Goal: Task Accomplishment & Management: Manage account settings

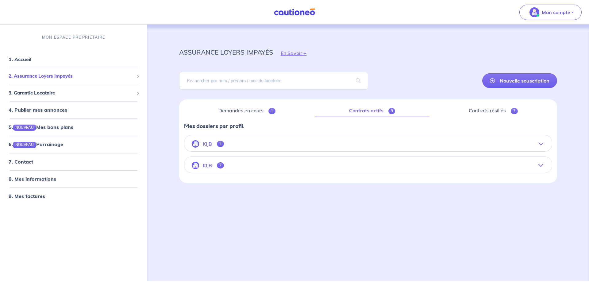
click at [33, 80] on span "2. Assurance Loyers Impayés" at bounding box center [71, 76] width 125 height 7
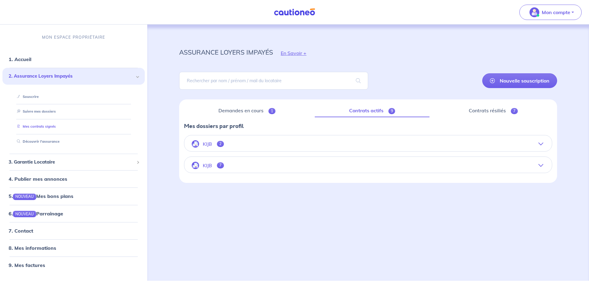
click at [40, 128] on link "Mes contrats signés" at bounding box center [34, 126] width 41 height 4
click at [246, 173] on button "KIJB 7" at bounding box center [367, 165] width 367 height 15
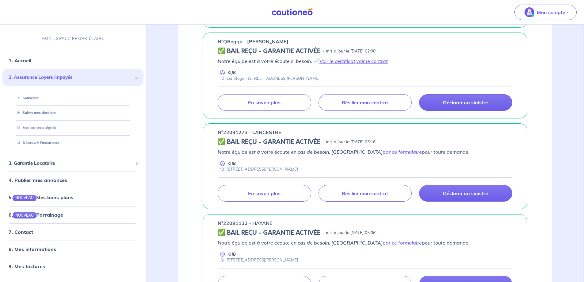
scroll to position [276, 0]
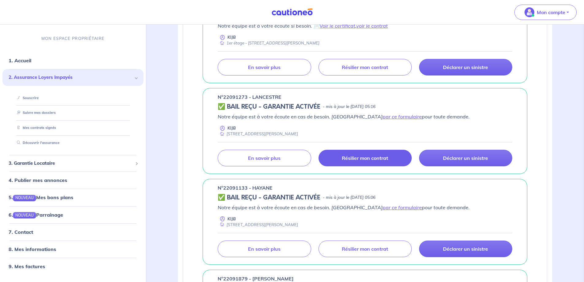
click at [363, 161] on p "Résilier mon contrat" at bounding box center [365, 158] width 46 height 6
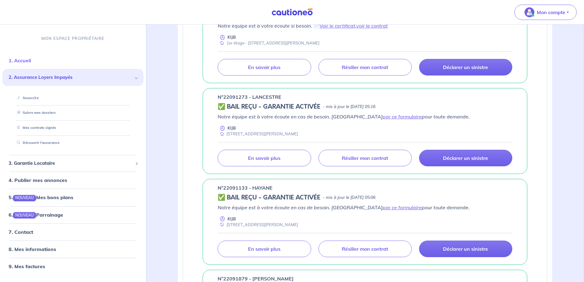
click at [28, 62] on link "1. Accueil" at bounding box center [20, 60] width 22 height 6
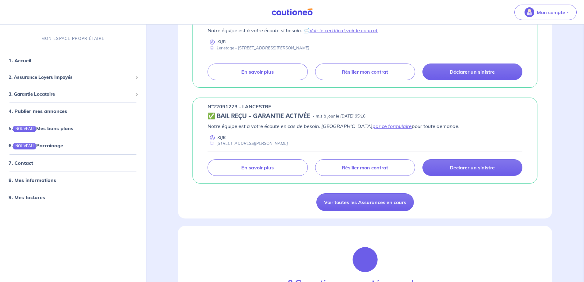
scroll to position [429, 0]
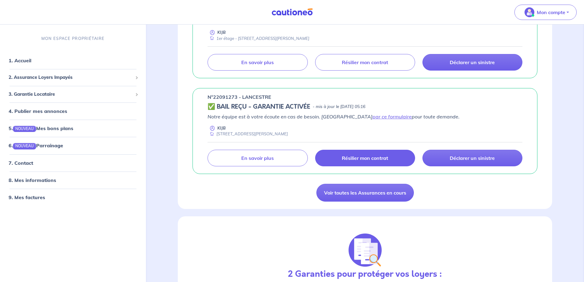
click at [347, 161] on p "Résilier mon contrat" at bounding box center [365, 158] width 46 height 6
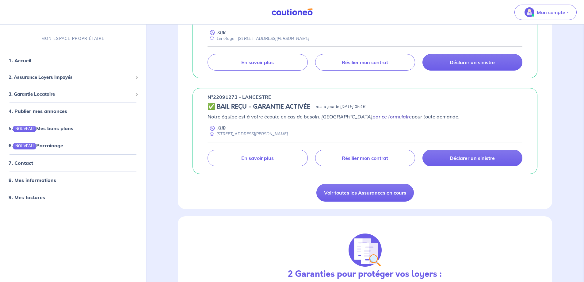
click at [373, 120] on link "par ce formulaire" at bounding box center [392, 116] width 39 height 6
click at [36, 97] on span "3. Garantie Locataire" at bounding box center [71, 94] width 124 height 7
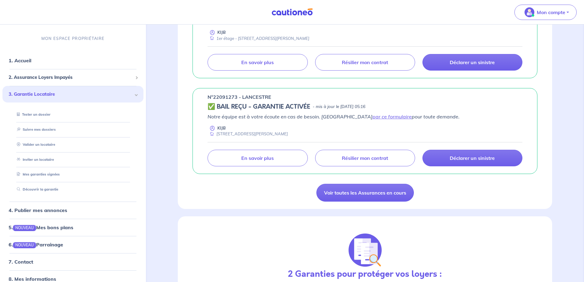
click at [133, 98] on div "3. Garantie Locataire" at bounding box center [72, 94] width 141 height 17
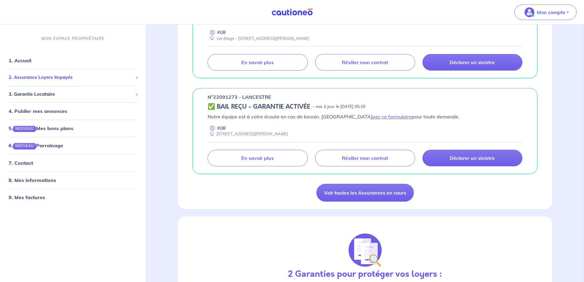
click at [65, 81] on span "2. Assurance Loyers Impayés" at bounding box center [71, 77] width 124 height 7
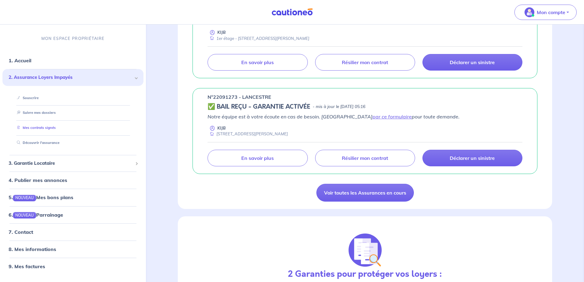
click at [56, 130] on link "Mes contrats signés" at bounding box center [34, 127] width 41 height 4
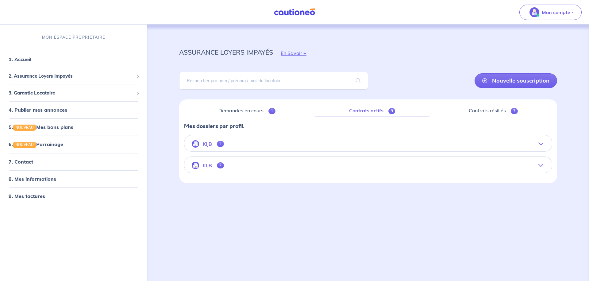
click at [243, 173] on button "KIJB 7" at bounding box center [367, 165] width 367 height 15
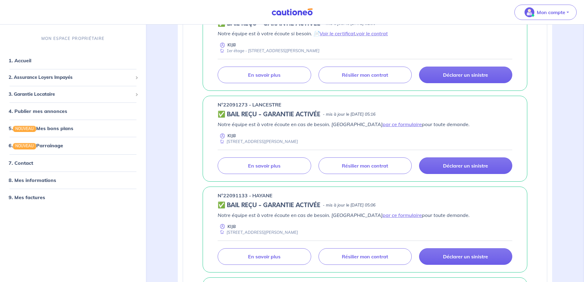
scroll to position [276, 0]
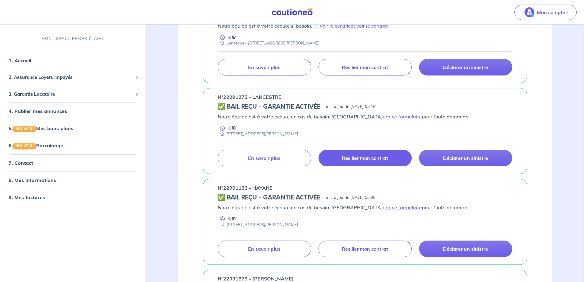
click at [347, 161] on p "Résilier mon contrat" at bounding box center [365, 158] width 46 height 6
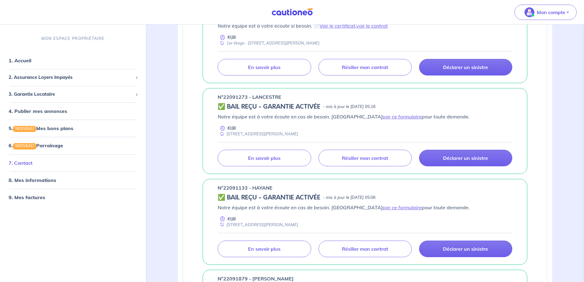
click at [31, 166] on link "7. Contact" at bounding box center [21, 162] width 24 height 6
